Goal: Register for event/course

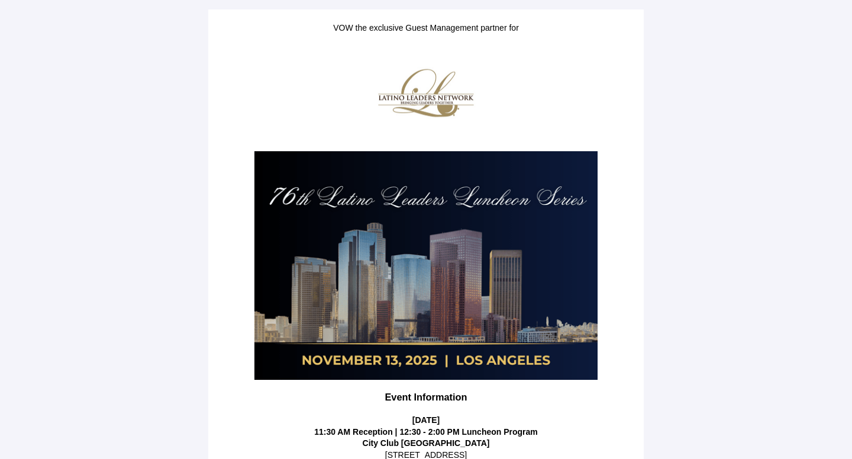
scroll to position [226, 0]
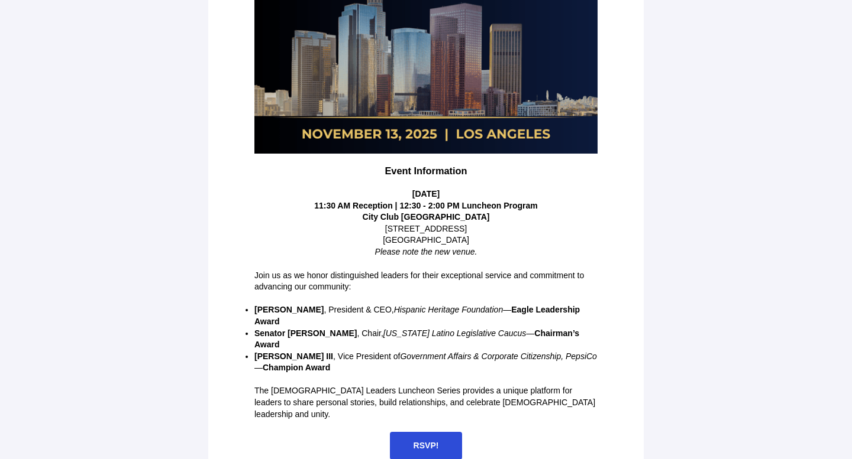
click at [422, 441] on span "RSVP!" at bounding box center [425, 445] width 25 height 9
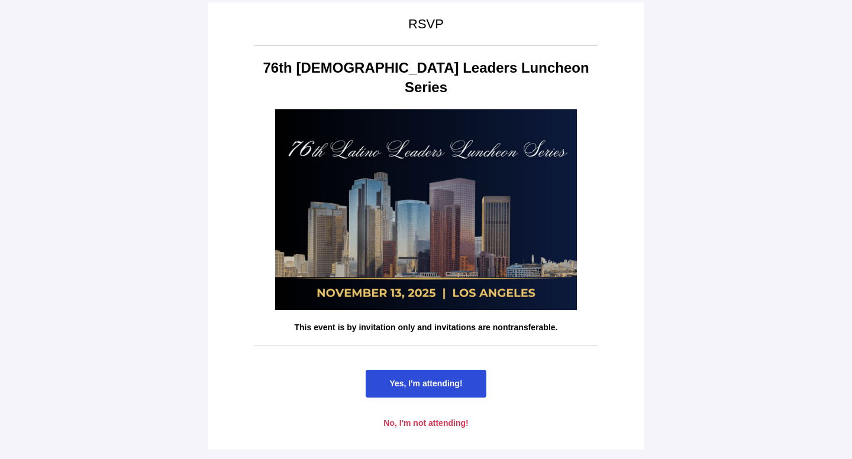
scroll to position [0, 0]
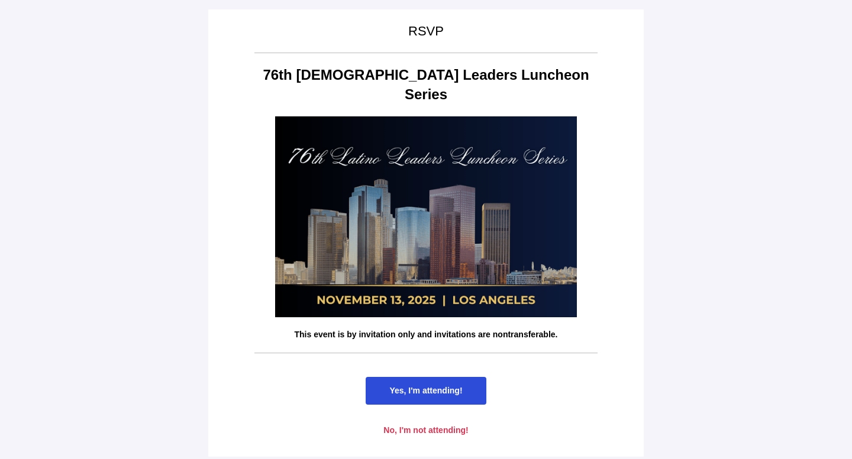
click at [429, 386] on span "Yes, I'm attending!" at bounding box center [425, 390] width 73 height 9
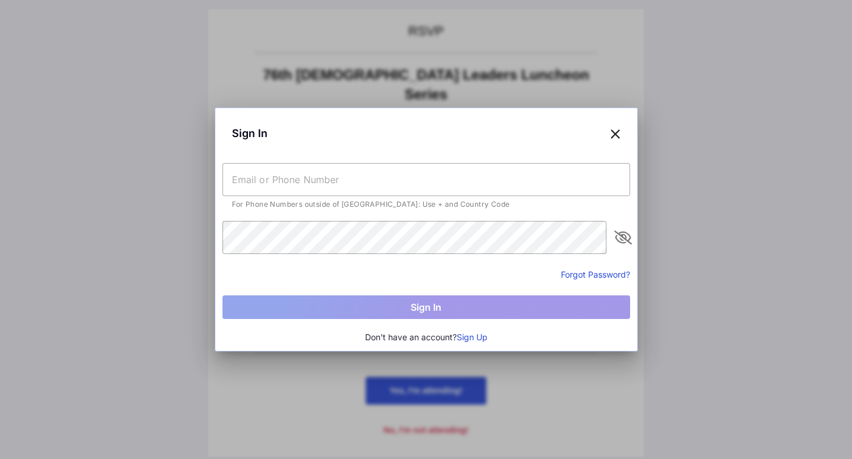
click at [381, 180] on input "text" at bounding box center [425, 179] width 407 height 33
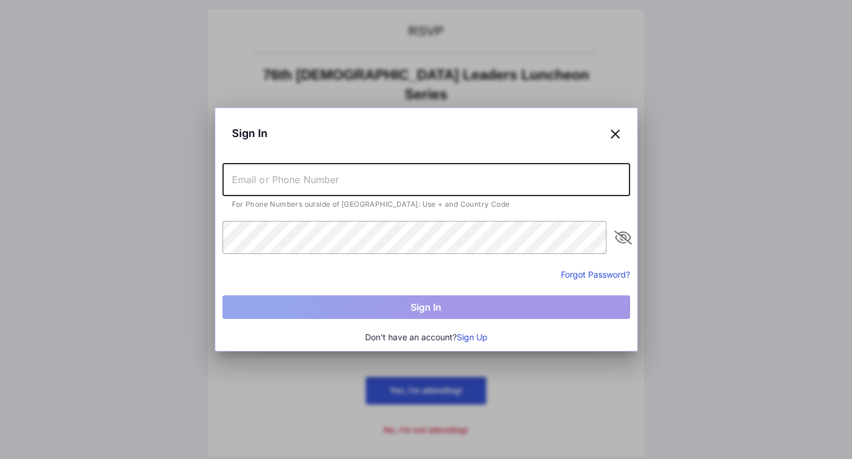
type input "[EMAIL_ADDRESS][PERSON_NAME][DOMAIN_NAME]"
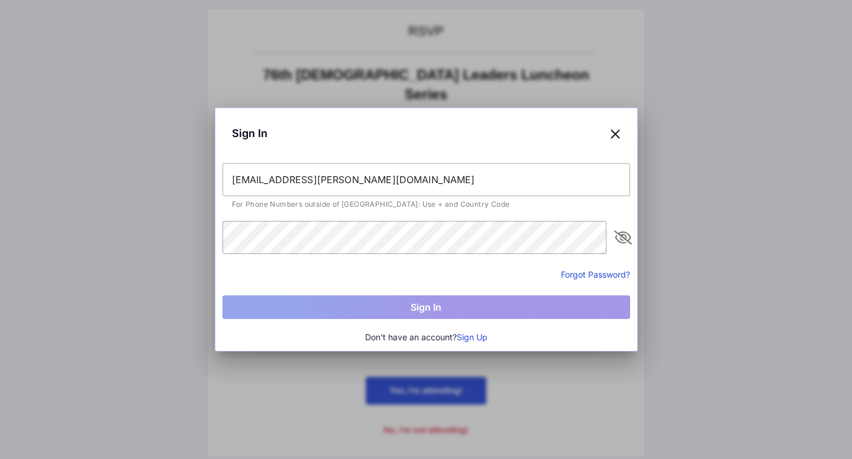
click at [613, 135] on icon at bounding box center [615, 133] width 11 height 17
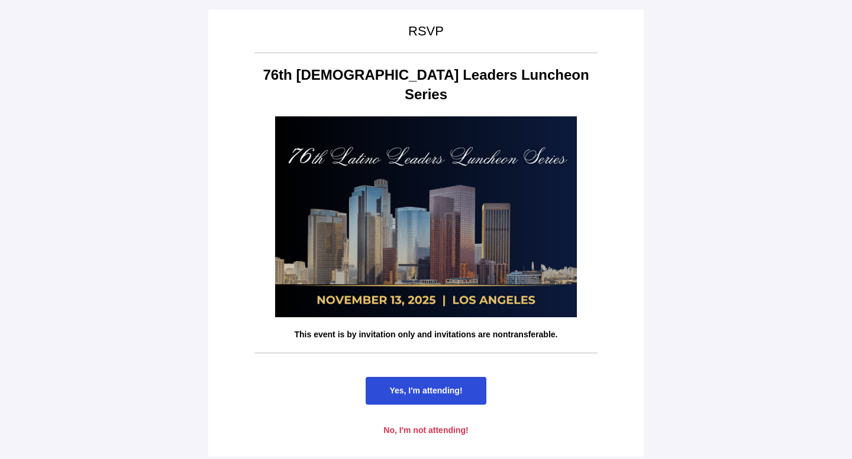
click at [464, 377] on span "Yes, I'm attending!" at bounding box center [425, 391] width 120 height 28
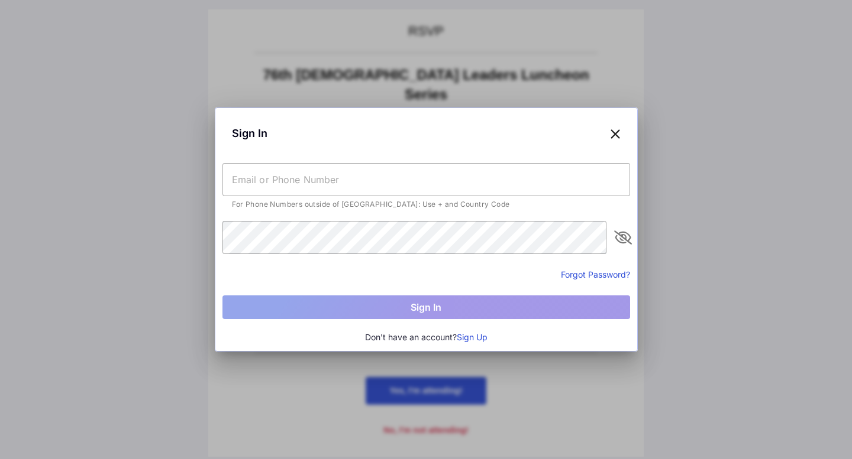
click at [471, 338] on button "Sign Up" at bounding box center [472, 337] width 31 height 13
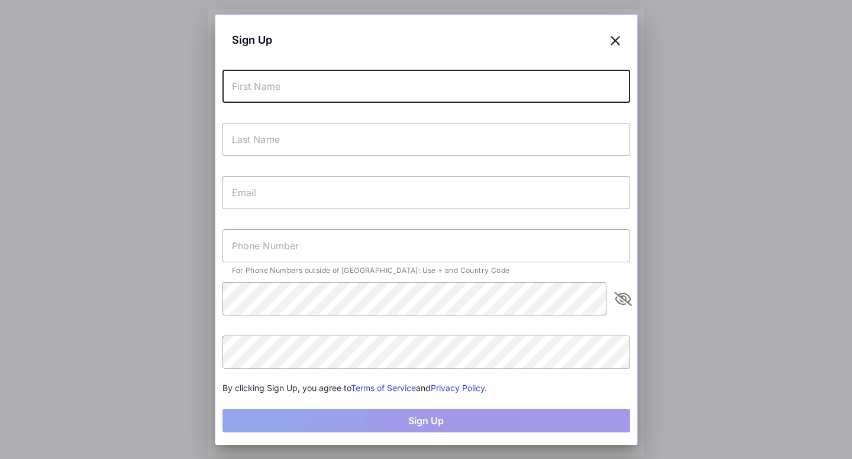
click at [370, 88] on input "text" at bounding box center [425, 86] width 407 height 33
type input "Domenika"
type input "[PERSON_NAME]"
type input "[EMAIL_ADDRESS][PERSON_NAME][DOMAIN_NAME]"
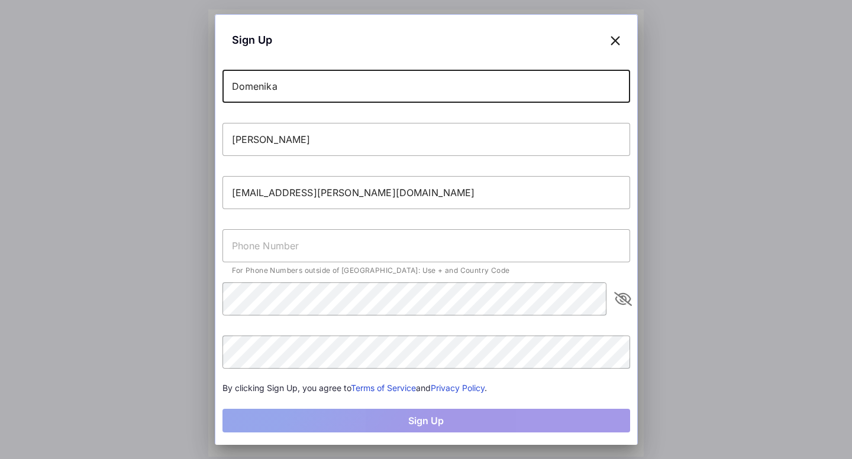
type input "[PHONE_NUMBER]"
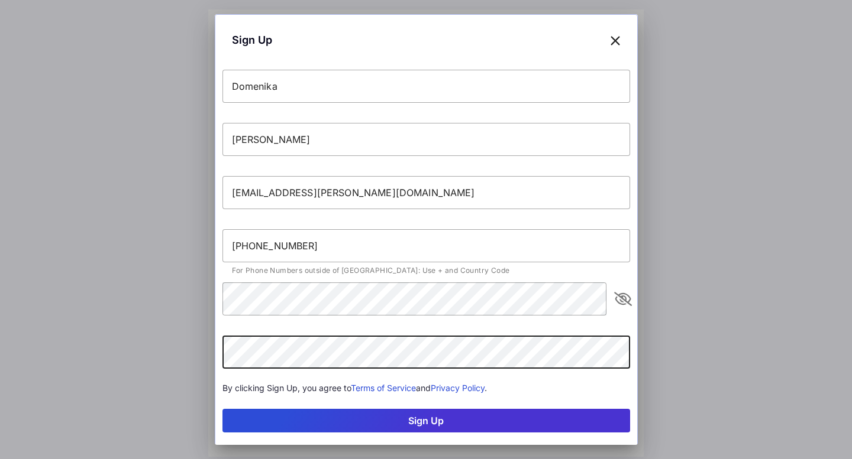
click at [308, 421] on button "Sign Up" at bounding box center [425, 421] width 407 height 24
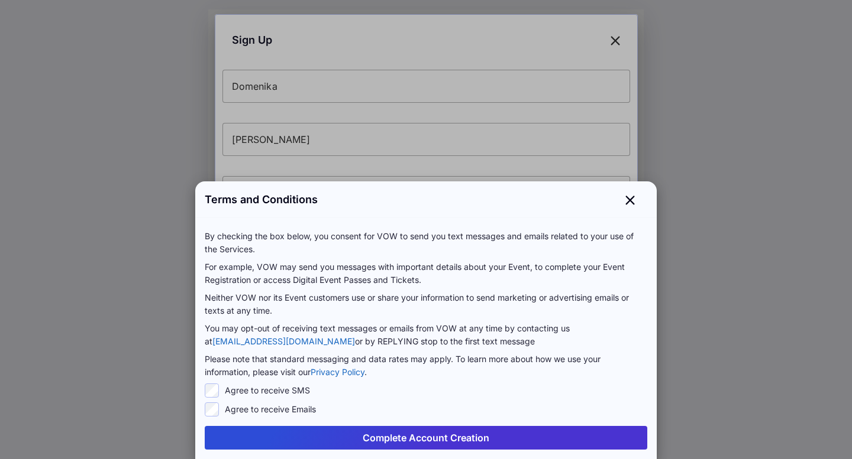
click at [332, 435] on button "Complete Account Creation" at bounding box center [426, 438] width 442 height 24
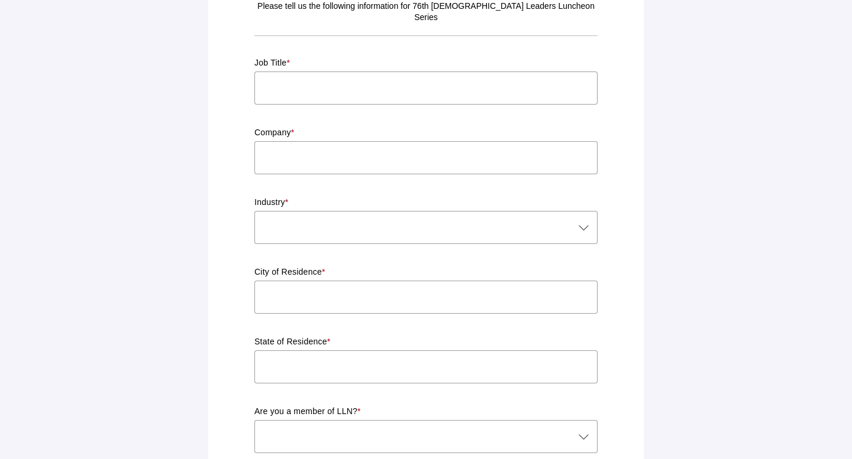
scroll to position [14, 0]
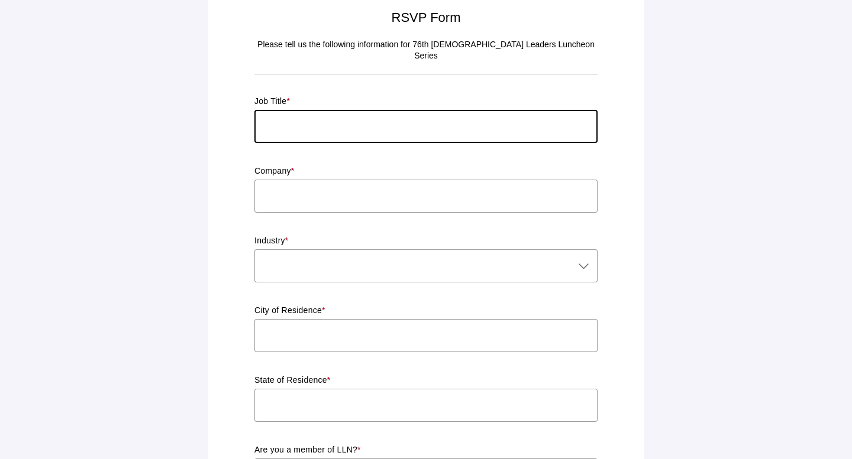
click at [340, 116] on input "text" at bounding box center [425, 126] width 343 height 33
type input "GM El Pueblo de [GEOGRAPHIC_DATA]"
click at [294, 186] on input "text" at bounding box center [425, 196] width 343 height 33
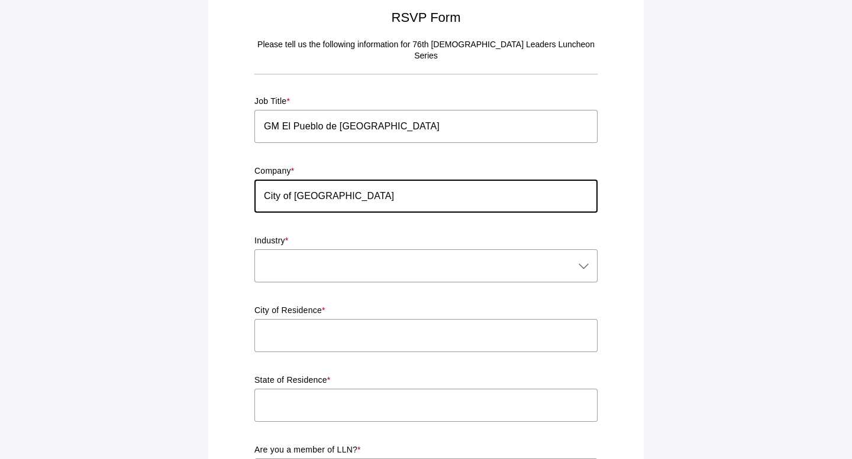
type input "City of [GEOGRAPHIC_DATA]"
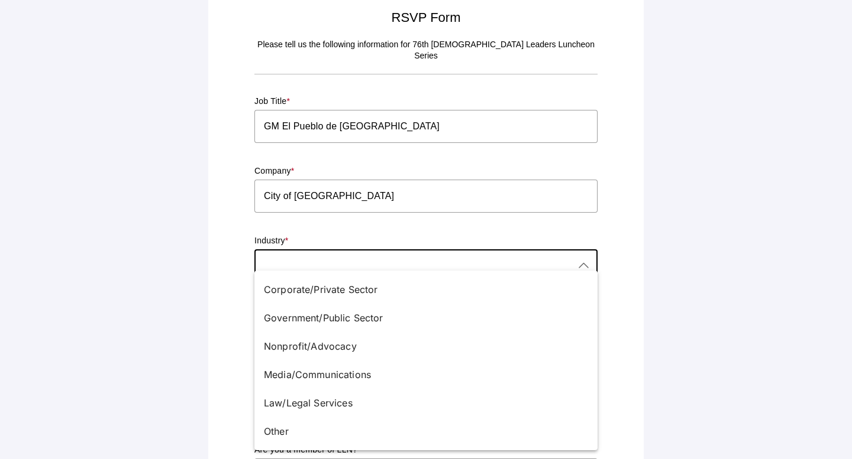
click at [294, 251] on div at bounding box center [413, 266] width 319 height 33
click at [293, 314] on div "Government/Public Sector" at bounding box center [421, 318] width 315 height 14
type input "Government/Public Sector"
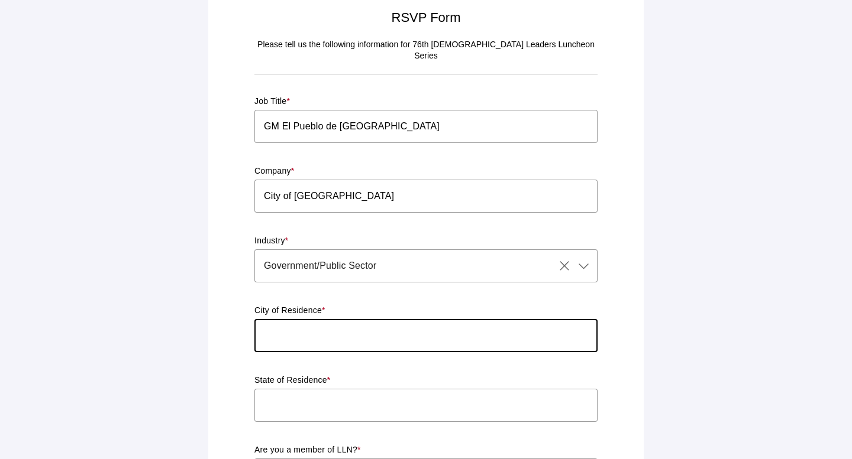
click at [292, 322] on input "text" at bounding box center [425, 335] width 343 height 33
type input "[GEOGRAPHIC_DATA]"
type input "CA"
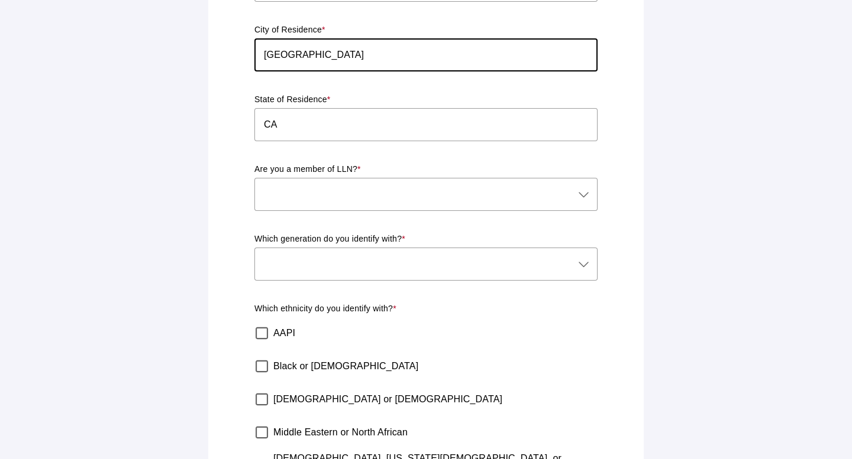
scroll to position [305, 0]
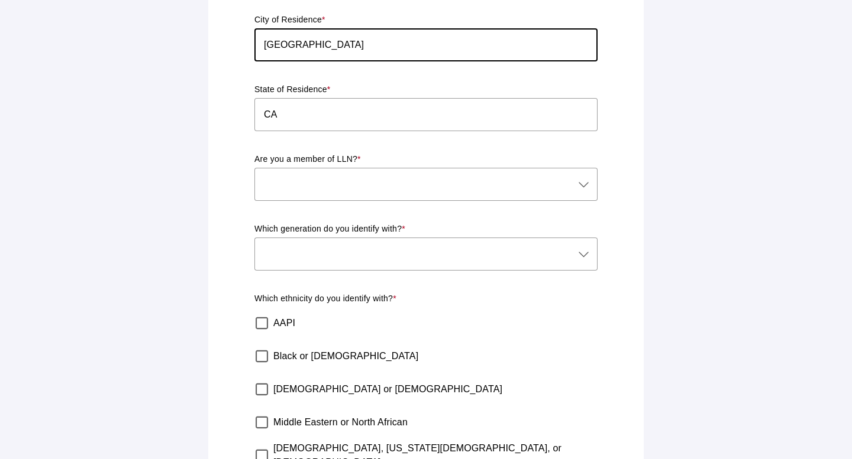
click at [334, 176] on div at bounding box center [413, 184] width 319 height 33
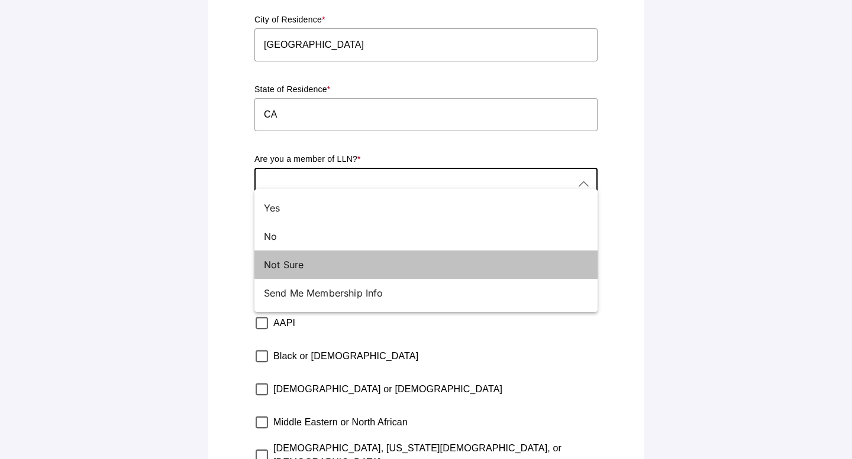
click at [321, 263] on div "Not Sure" at bounding box center [421, 265] width 315 height 14
type input "Not Sure"
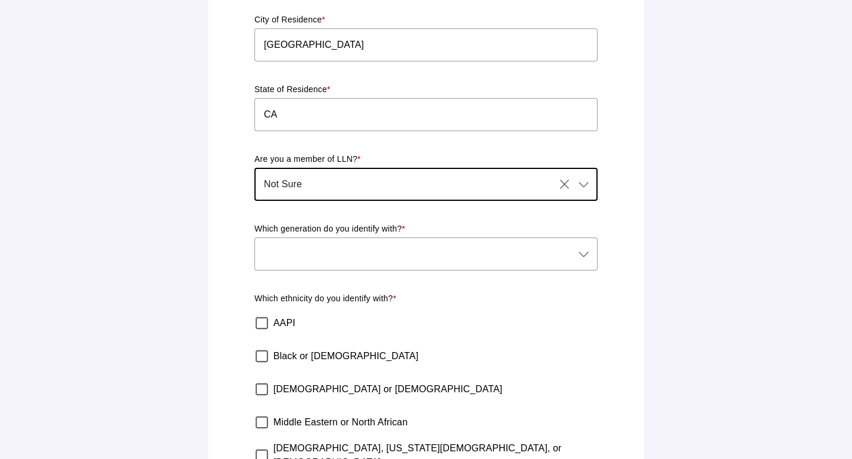
click at [305, 238] on div at bounding box center [413, 254] width 319 height 33
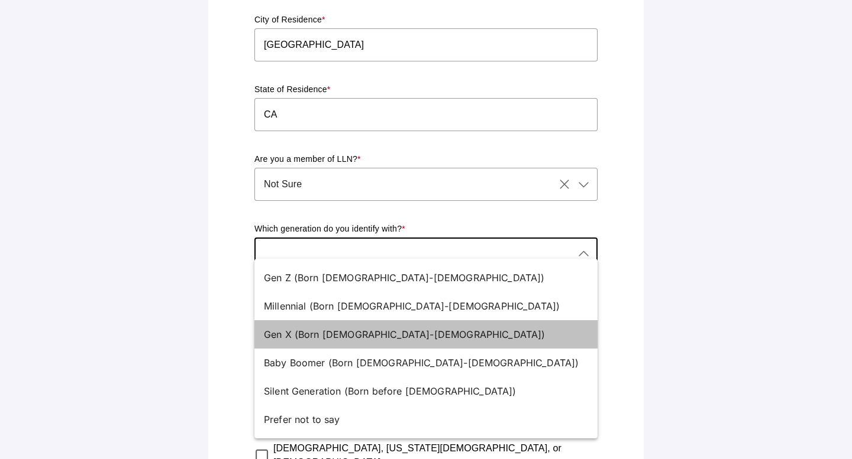
click at [291, 326] on div "Gen X (Born [DEMOGRAPHIC_DATA]-[DEMOGRAPHIC_DATA])" at bounding box center [425, 335] width 343 height 28
type input "Gen X (Born [DEMOGRAPHIC_DATA]-[DEMOGRAPHIC_DATA])"
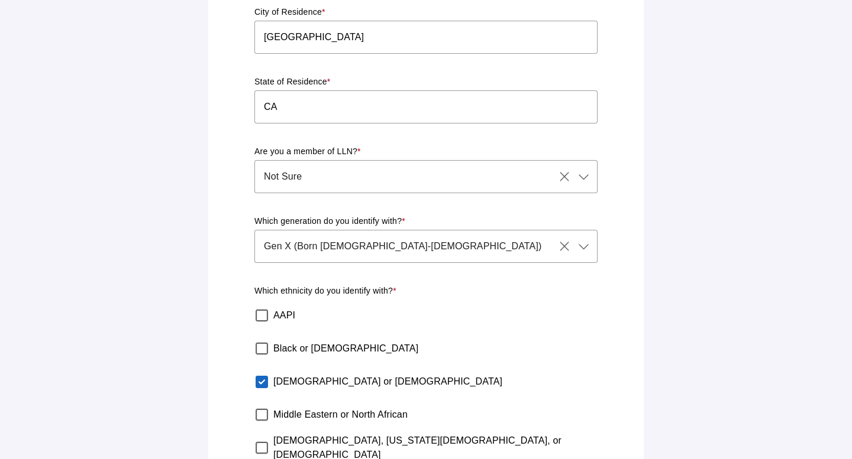
scroll to position [189, 0]
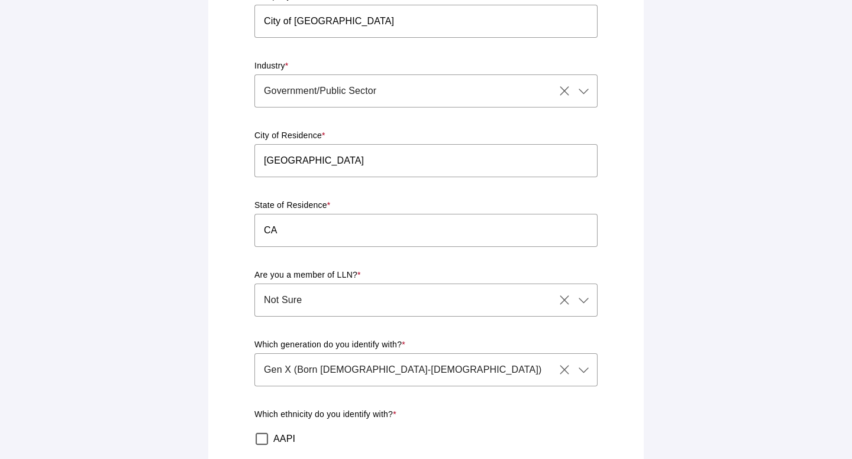
click at [358, 284] on div "Not Sure Not Sure" at bounding box center [404, 300] width 300 height 33
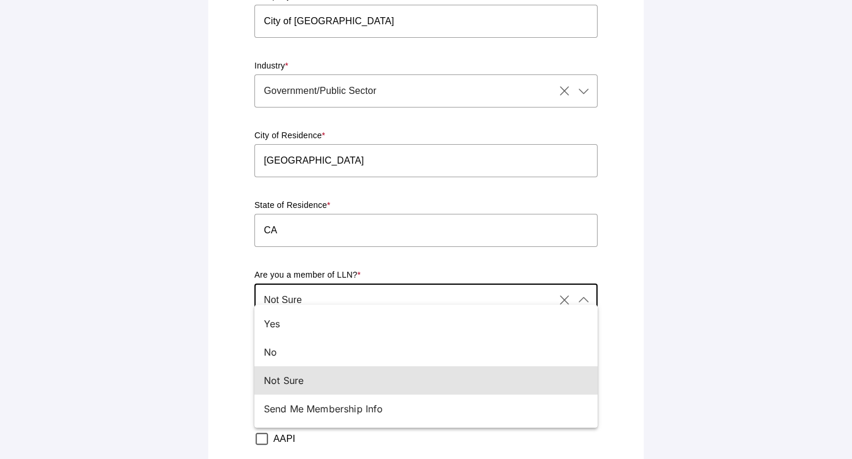
click at [241, 286] on div "RSVP Form Please tell us the following information for 76th [DEMOGRAPHIC_DATA] …" at bounding box center [425, 264] width 421 height 872
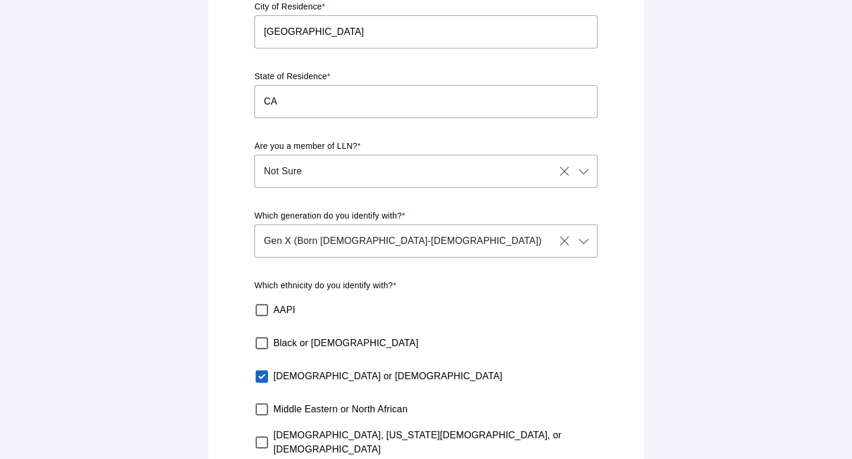
scroll to position [435, 0]
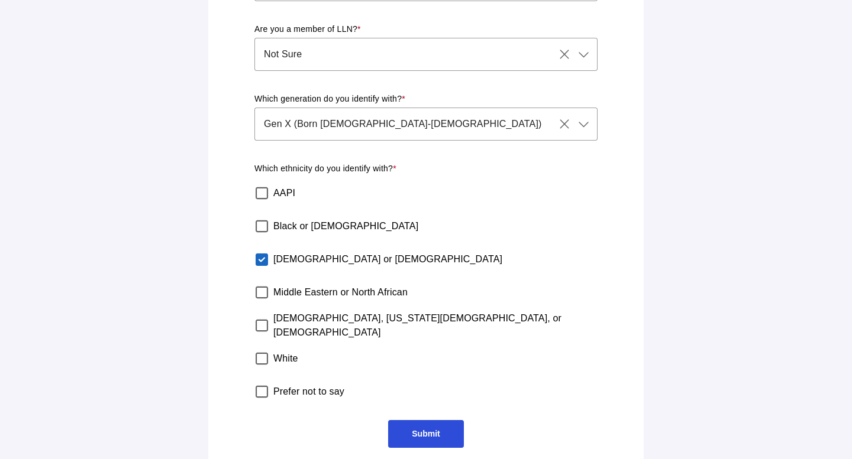
click at [422, 49] on div "Not Sure Not Sure" at bounding box center [404, 54] width 300 height 33
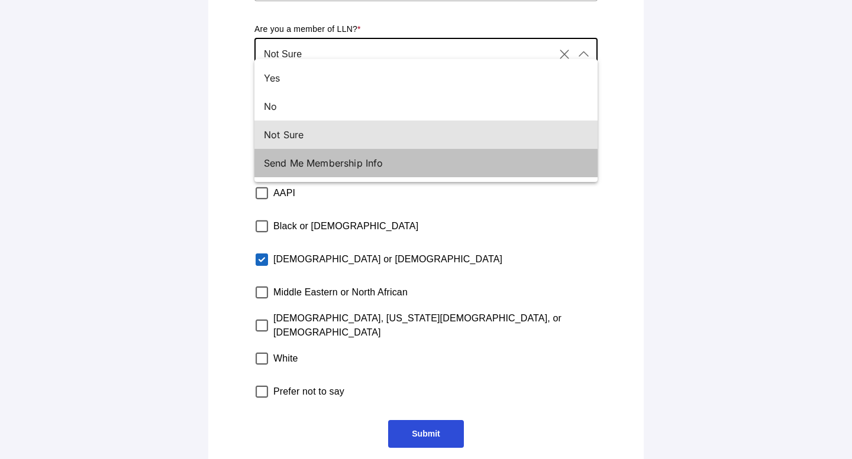
click at [369, 163] on div "Send Me Membership Info" at bounding box center [421, 163] width 315 height 14
type input "Send Me Membership Info"
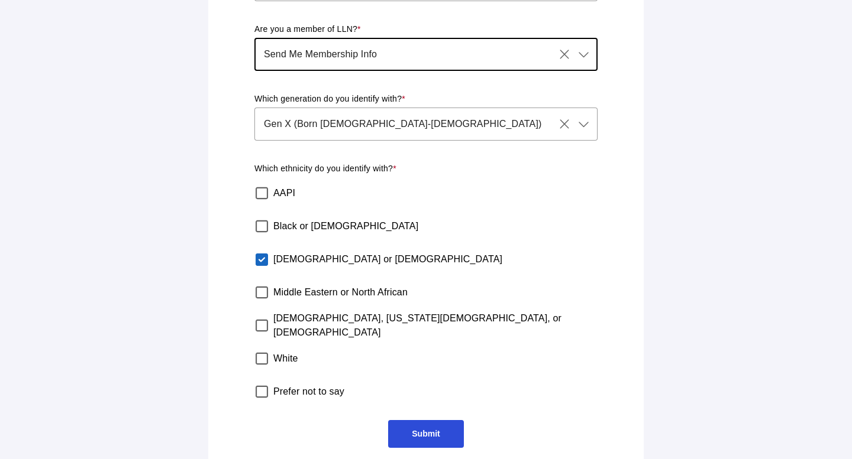
click at [432, 429] on span "Submit" at bounding box center [426, 433] width 28 height 9
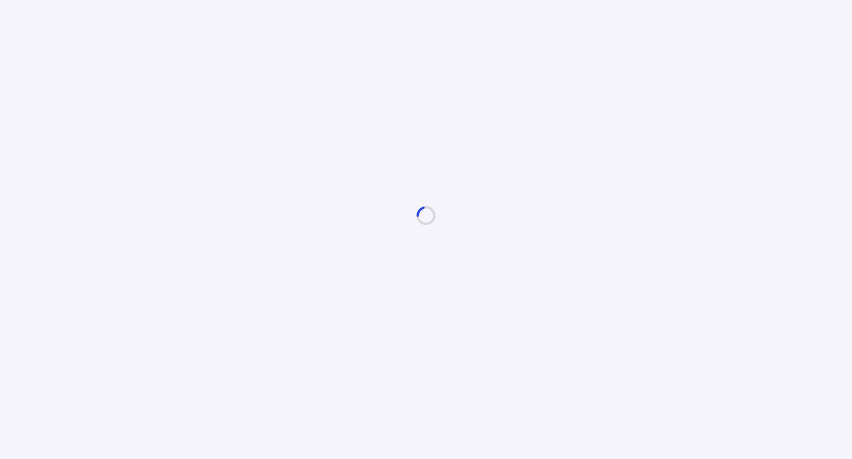
scroll to position [0, 0]
